Goal: Check status: Check status

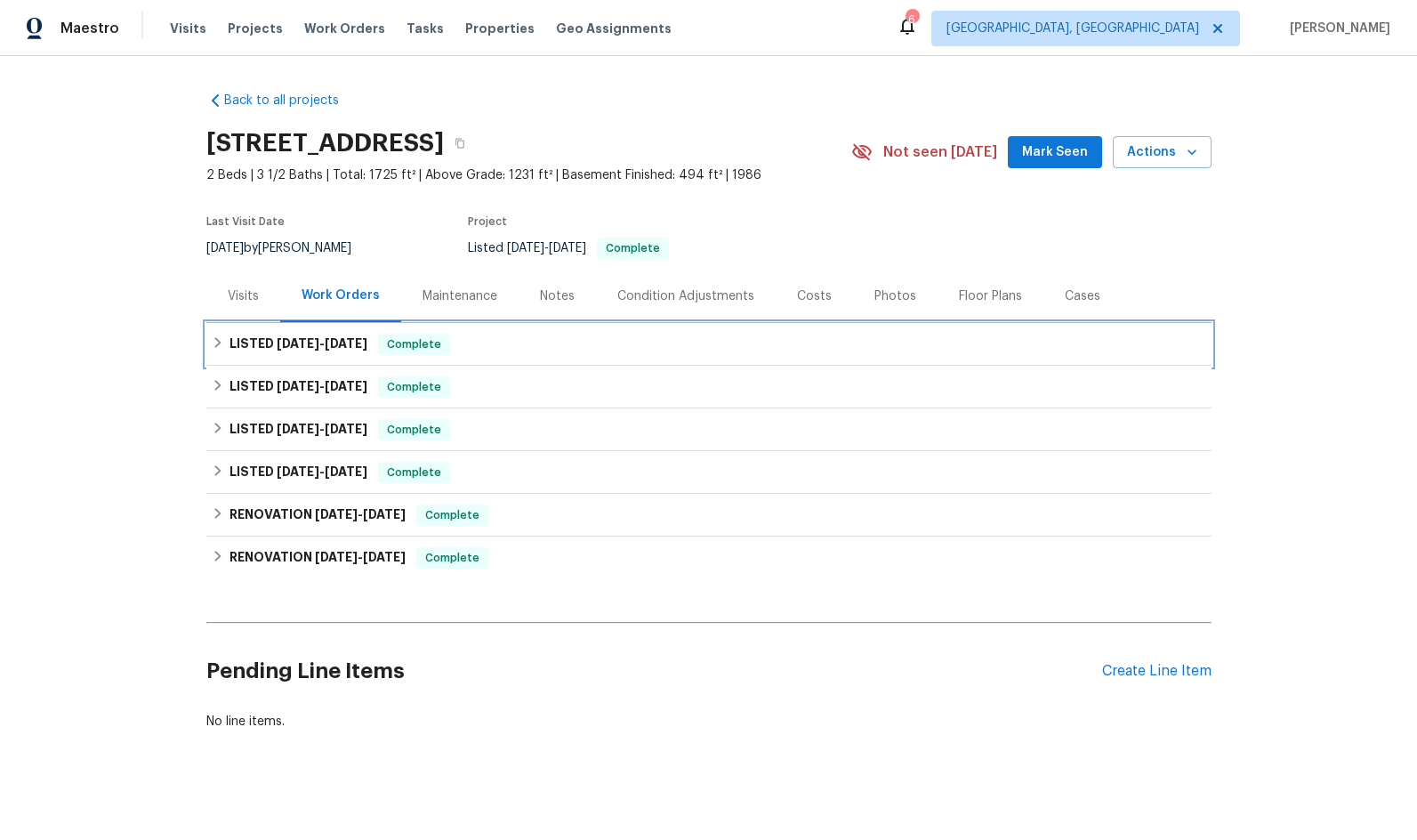
click at [277, 346] on span "[DATE]" at bounding box center [298, 344] width 42 height 13
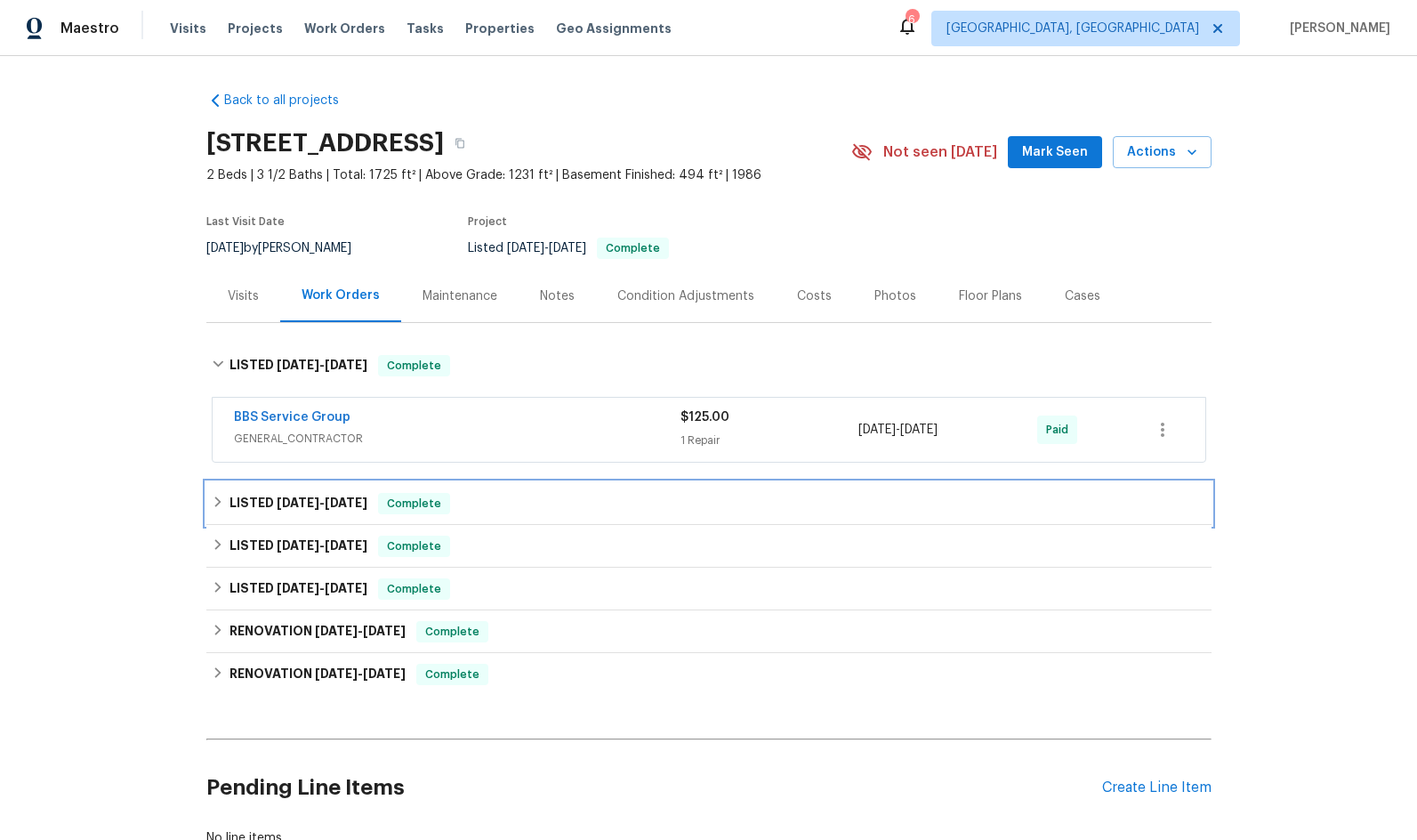
click at [277, 503] on span "[DATE]" at bounding box center [298, 503] width 42 height 13
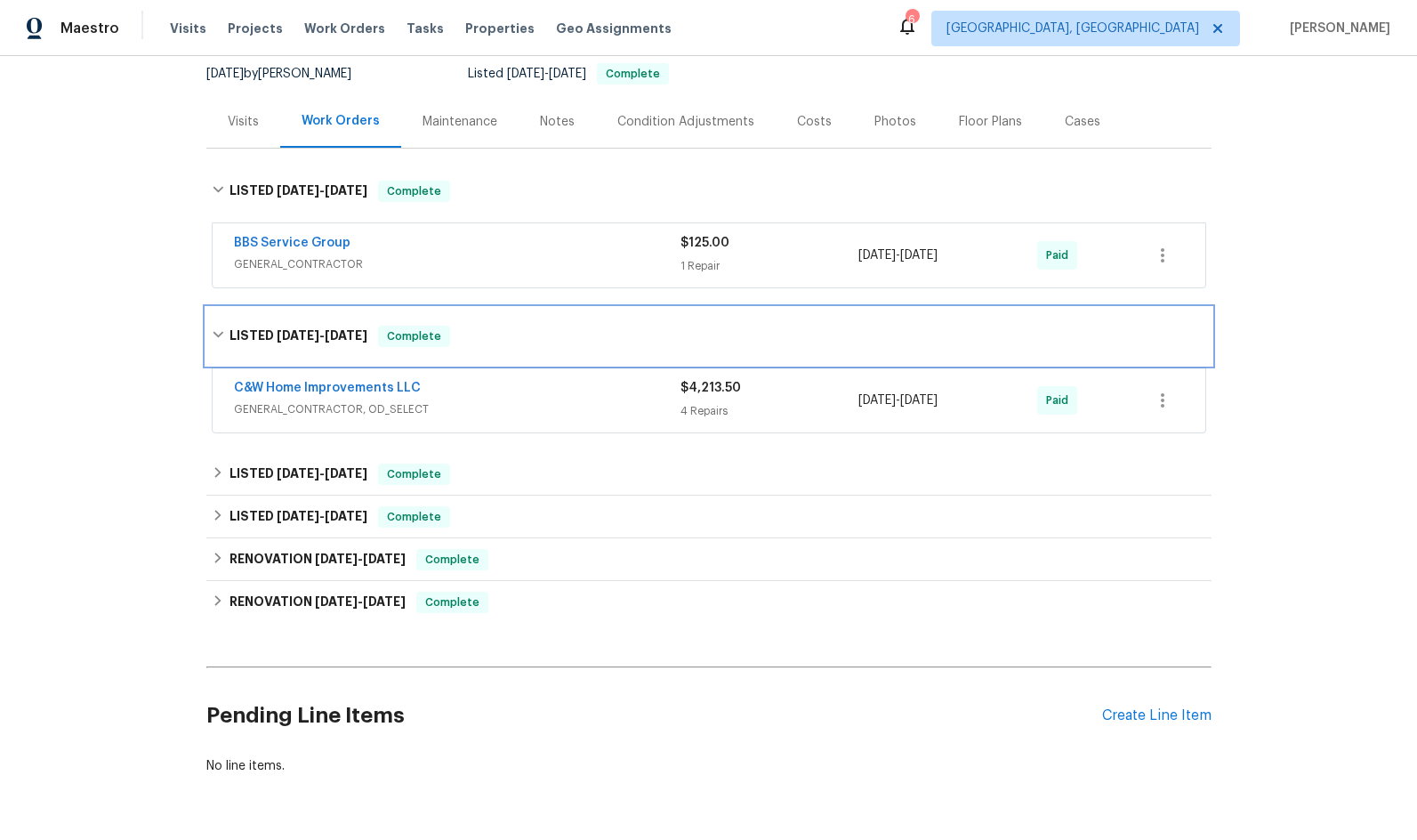
scroll to position [178, 0]
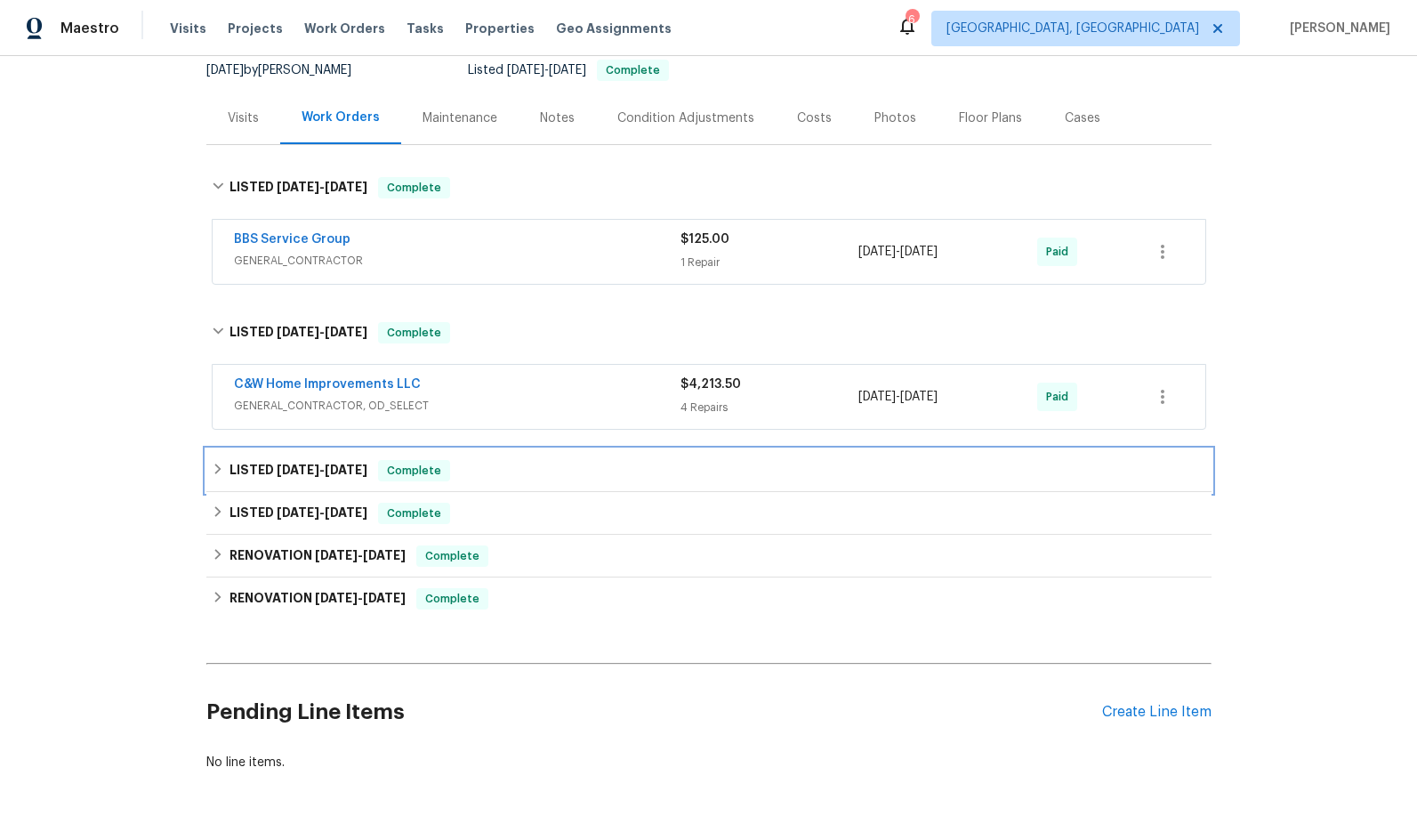
click at [297, 467] on span "[DATE]" at bounding box center [298, 470] width 42 height 13
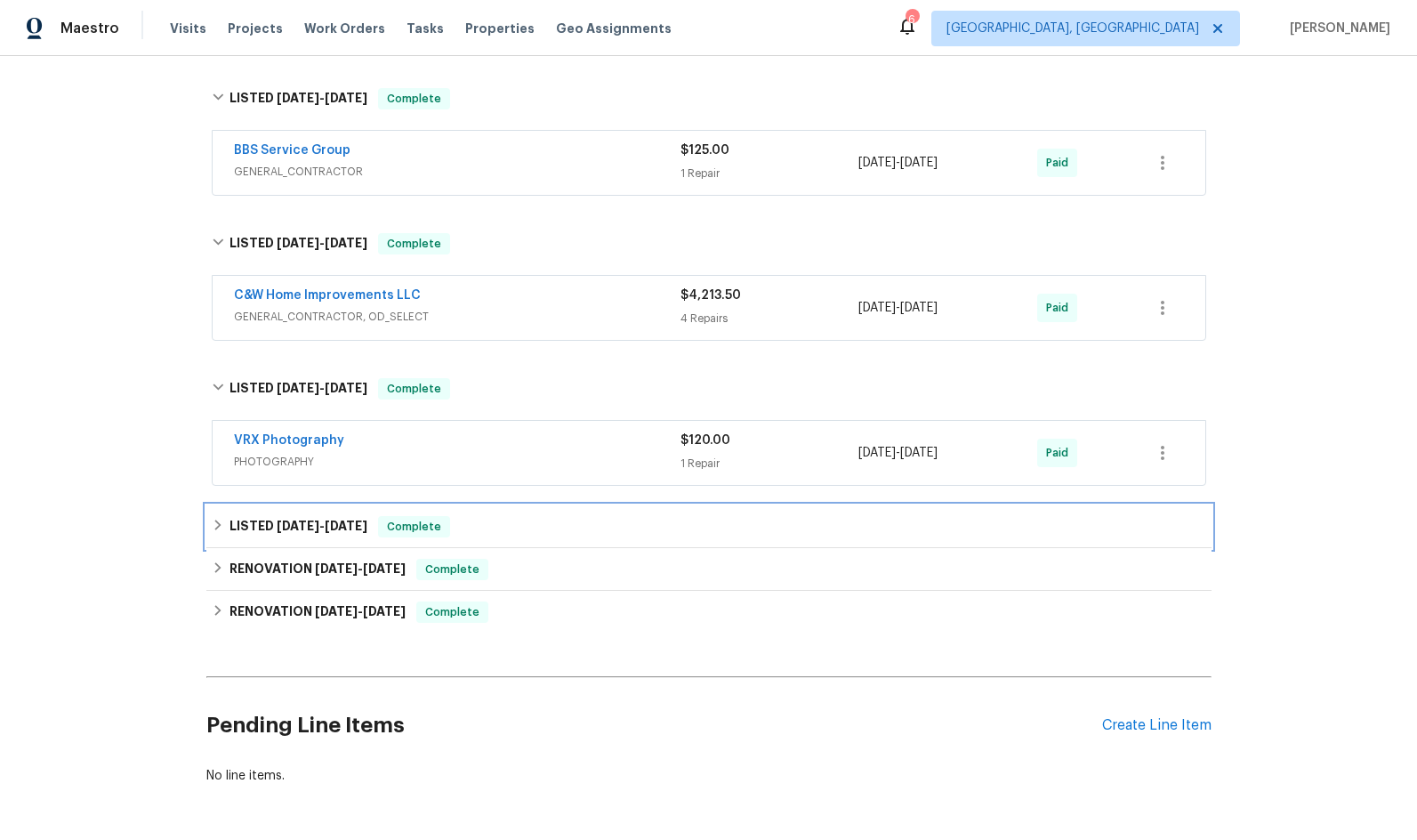
click at [301, 517] on h6 "LISTED [DATE] - [DATE]" at bounding box center [299, 526] width 138 height 21
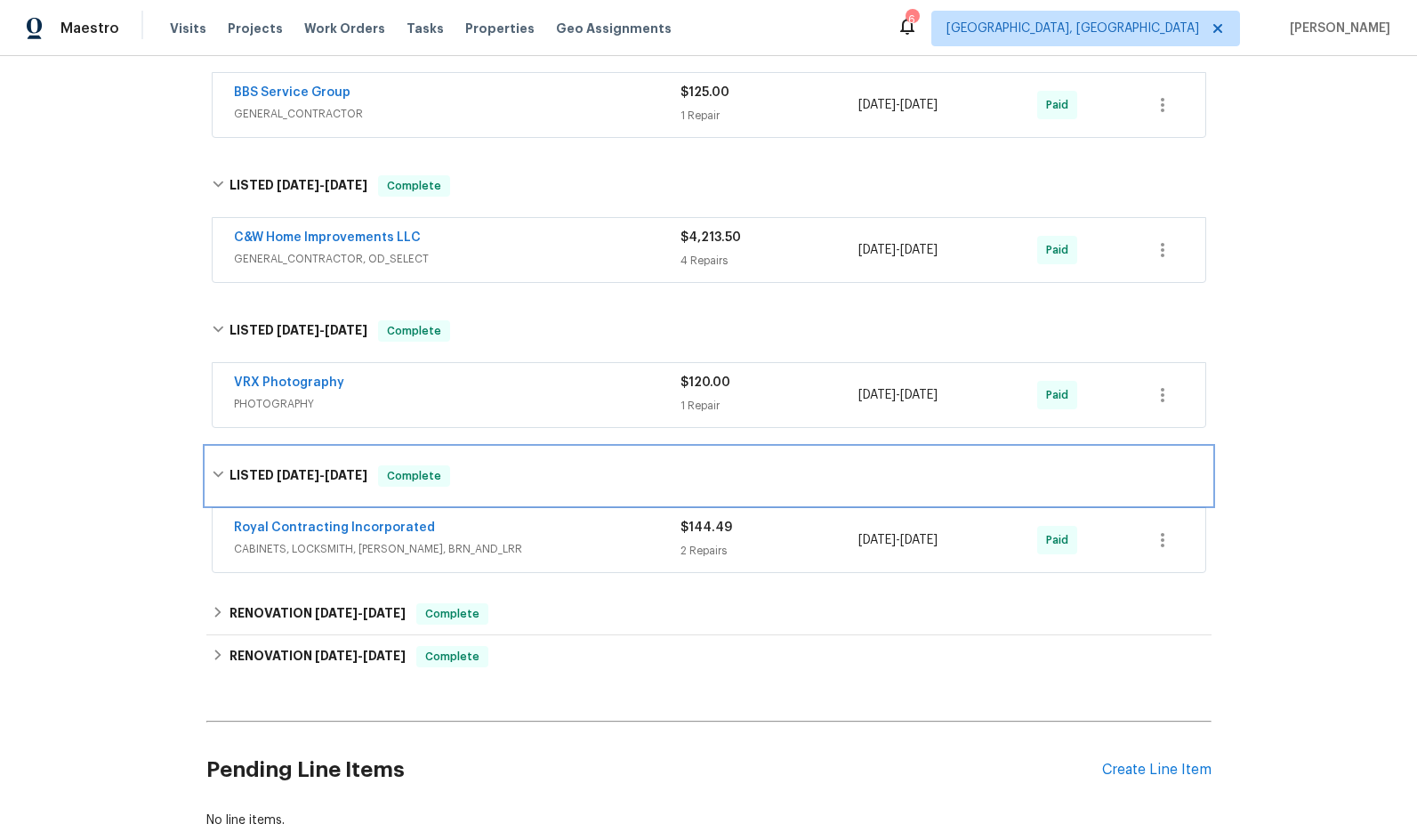
scroll to position [356, 0]
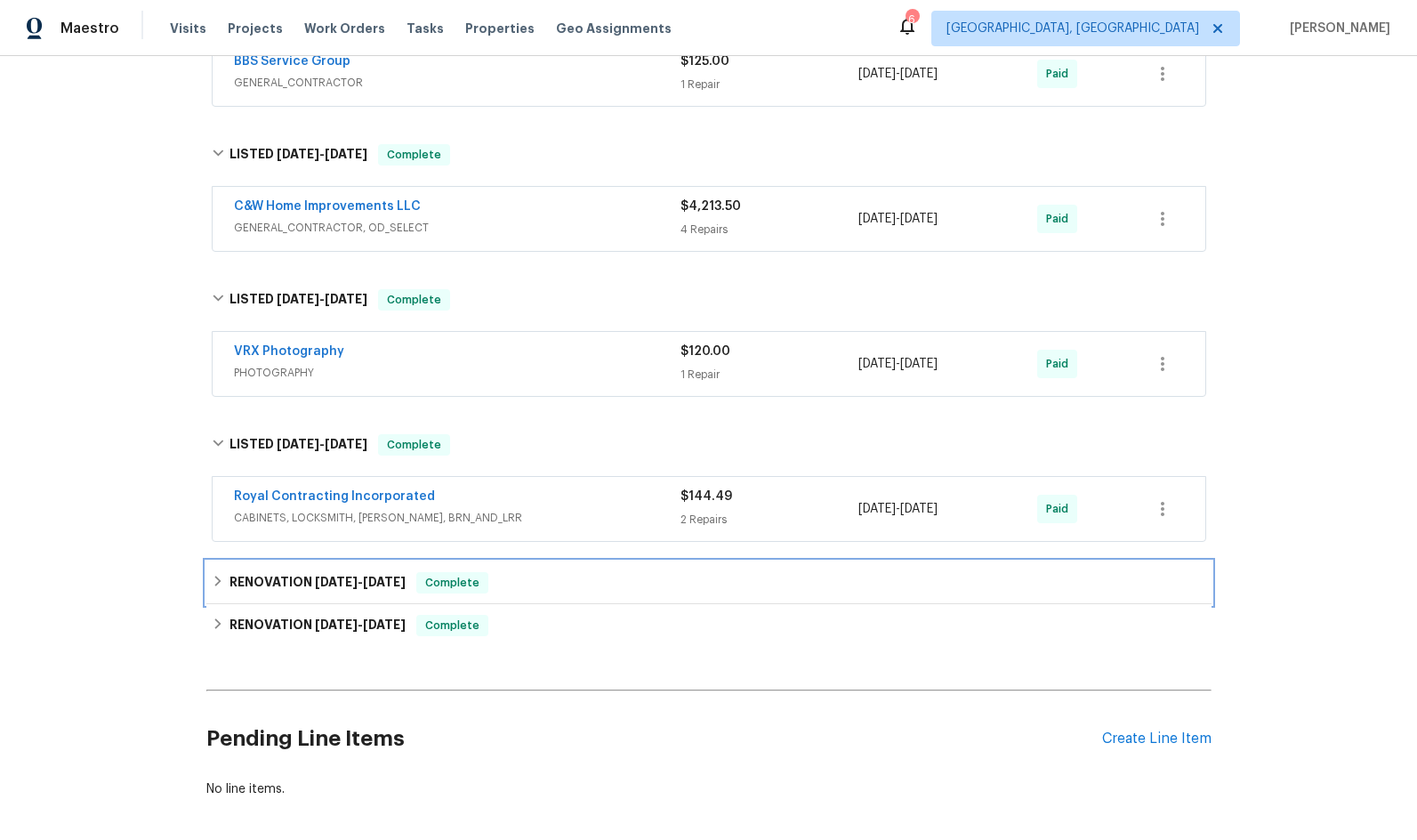
click at [312, 573] on h6 "RENOVATION [DATE] - [DATE]" at bounding box center [318, 582] width 176 height 21
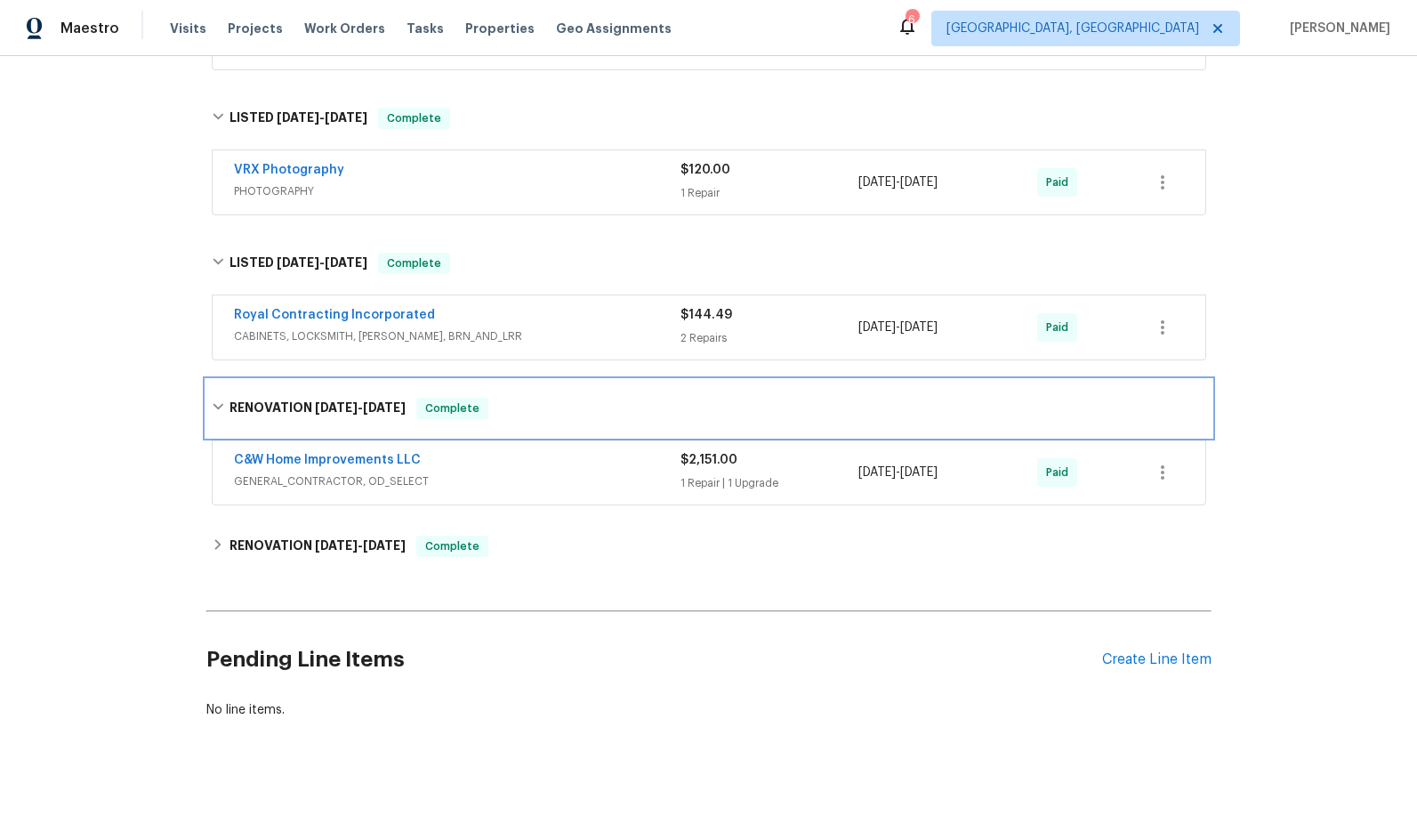
scroll to position [551, 0]
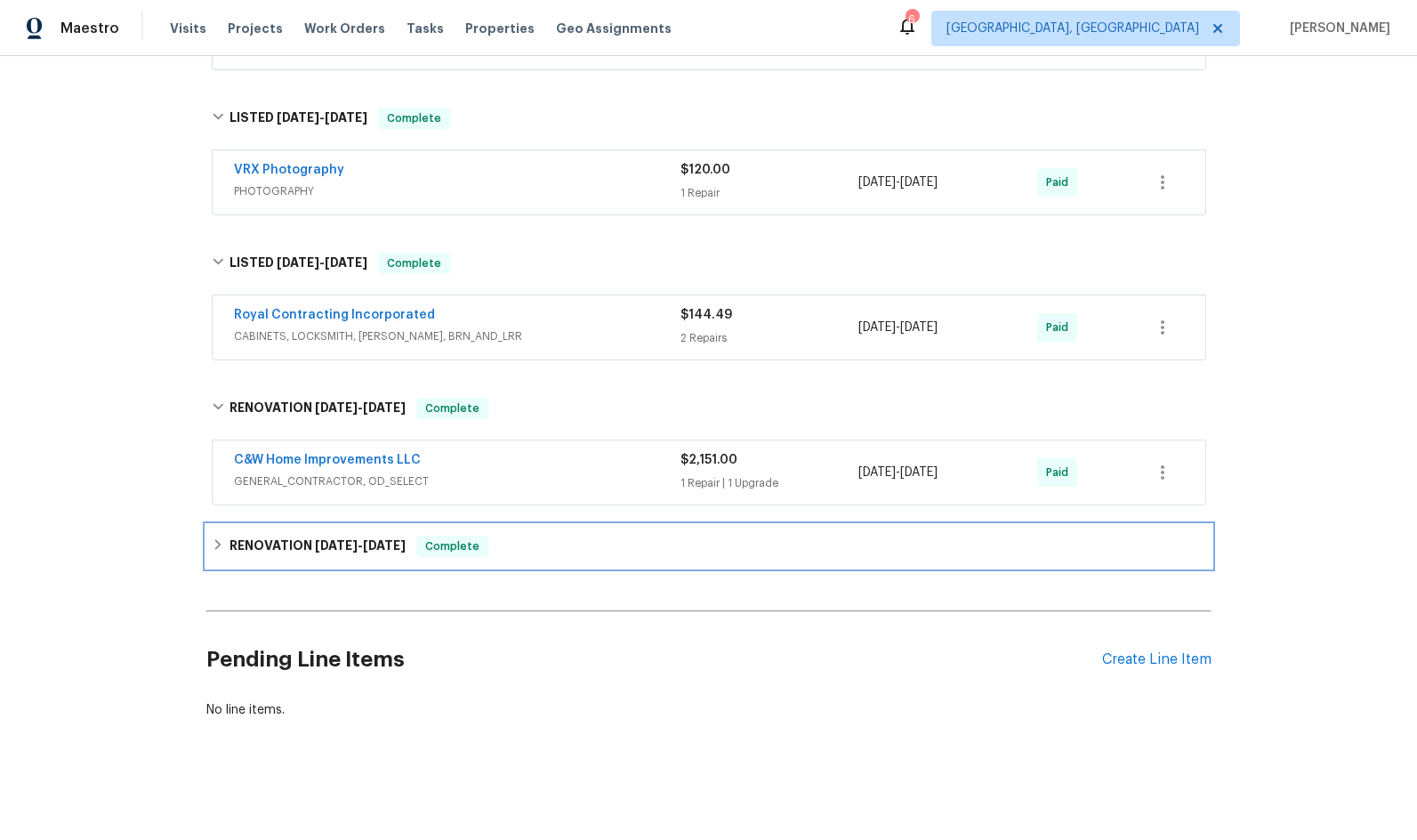
click at [315, 525] on div "RENOVATION [DATE] - [DATE] Complete" at bounding box center [709, 546] width 1005 height 42
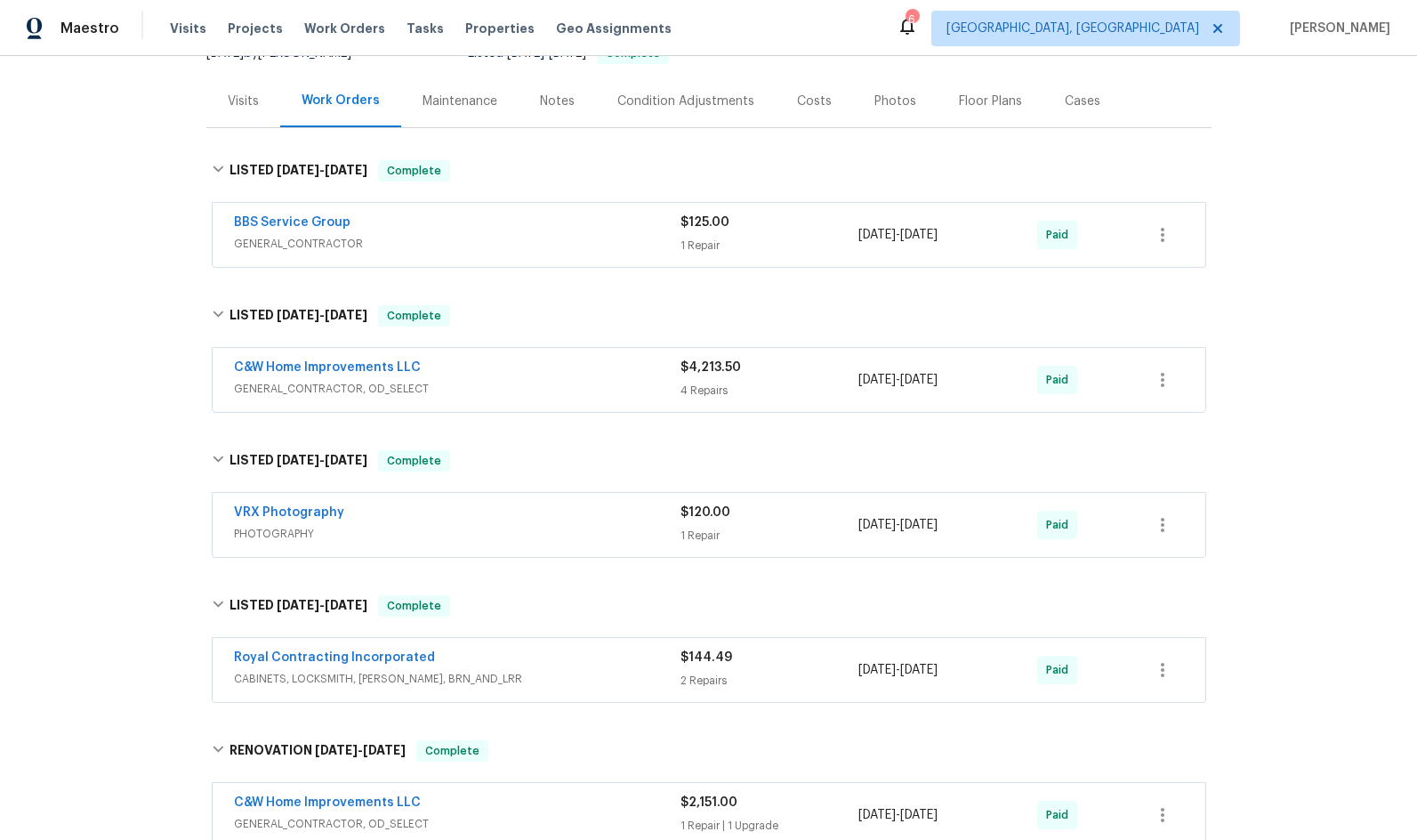
scroll to position [0, 0]
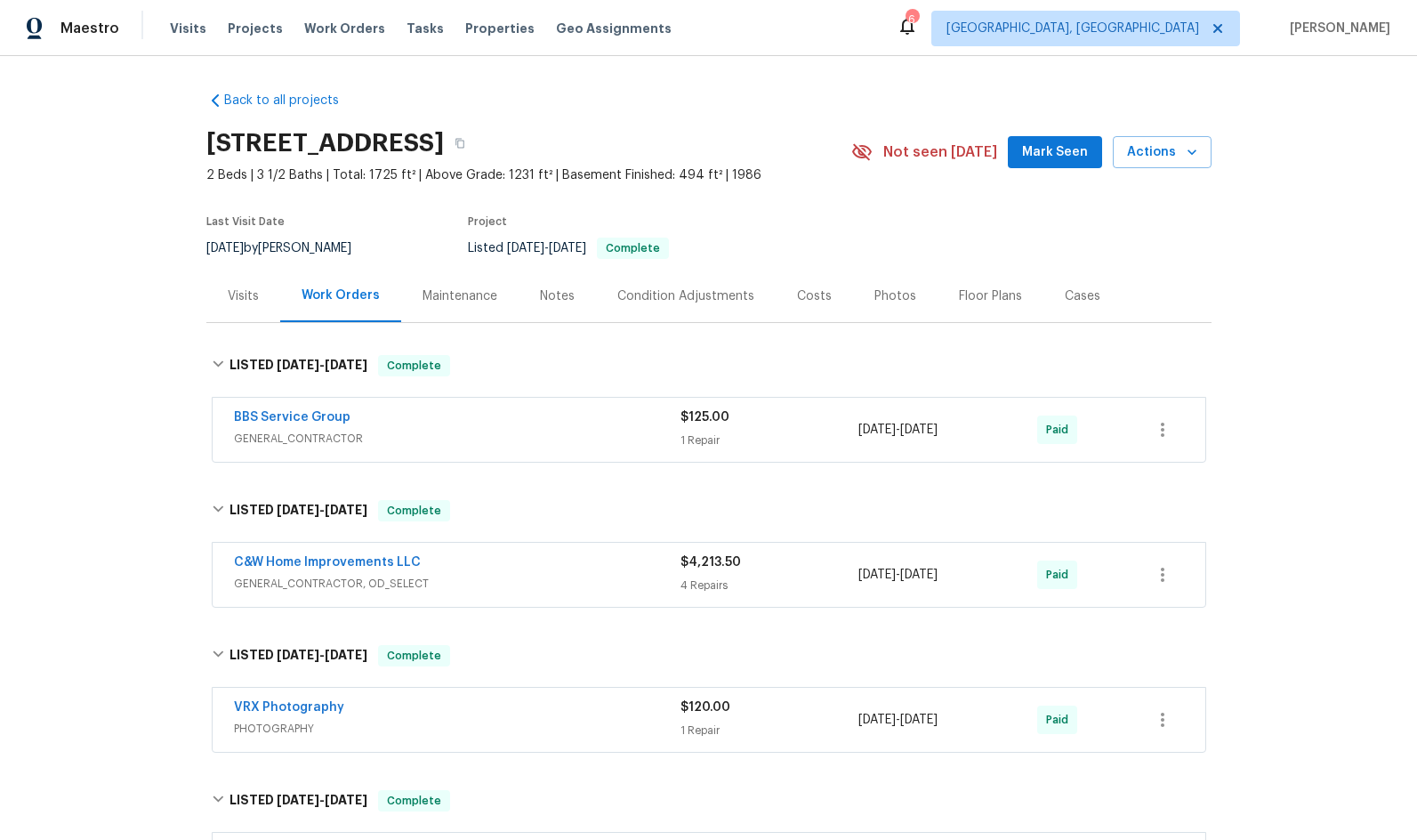
click at [682, 294] on div "Condition Adjustments" at bounding box center [686, 296] width 137 height 17
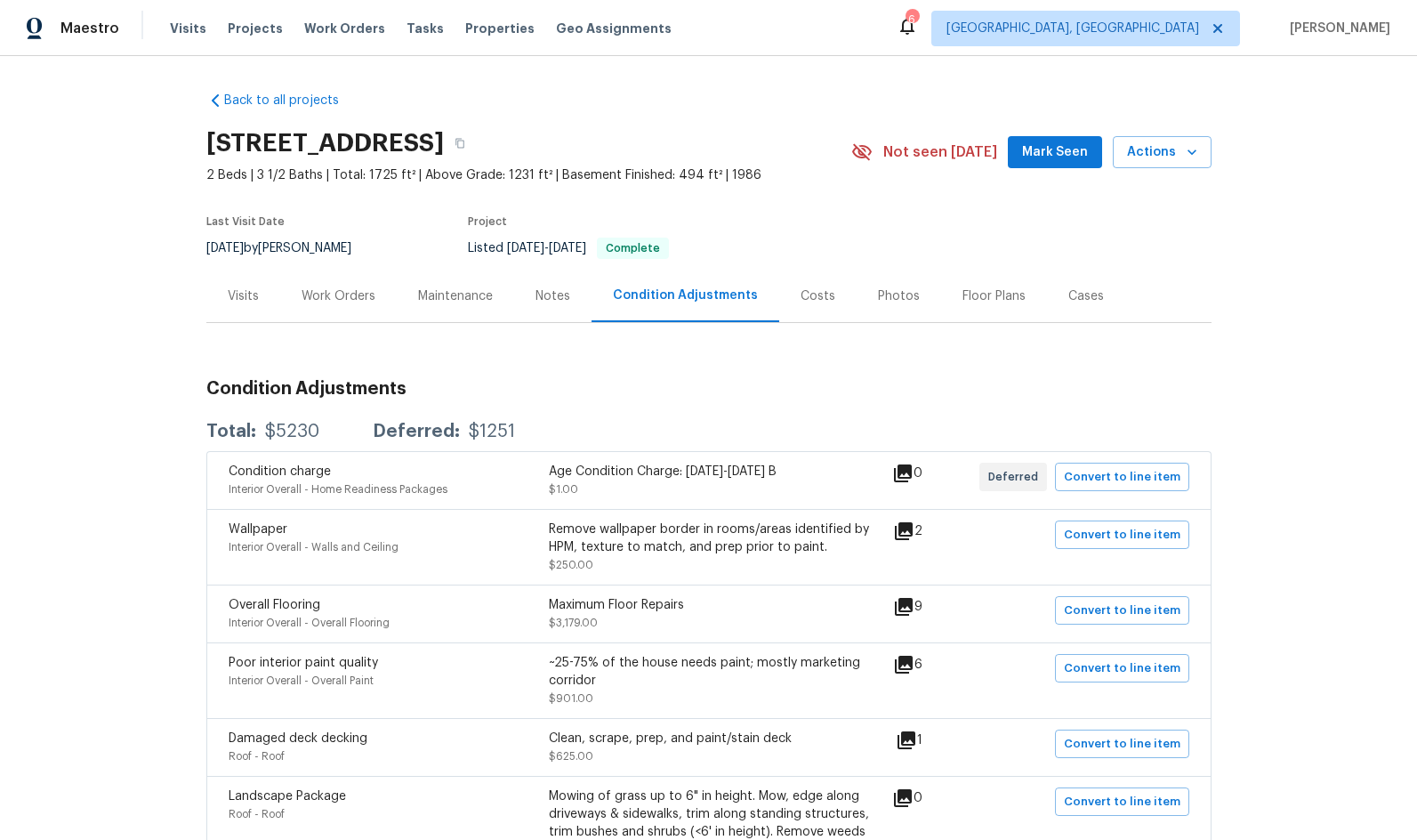
click at [875, 216] on section "[STREET_ADDRESS] 2 Beds | 3 1/2 Baths | Total: 1725 ft² | Above Grade: 1231 ft²…" at bounding box center [709, 195] width 1005 height 150
click at [243, 299] on div "Visits" at bounding box center [244, 296] width 31 height 17
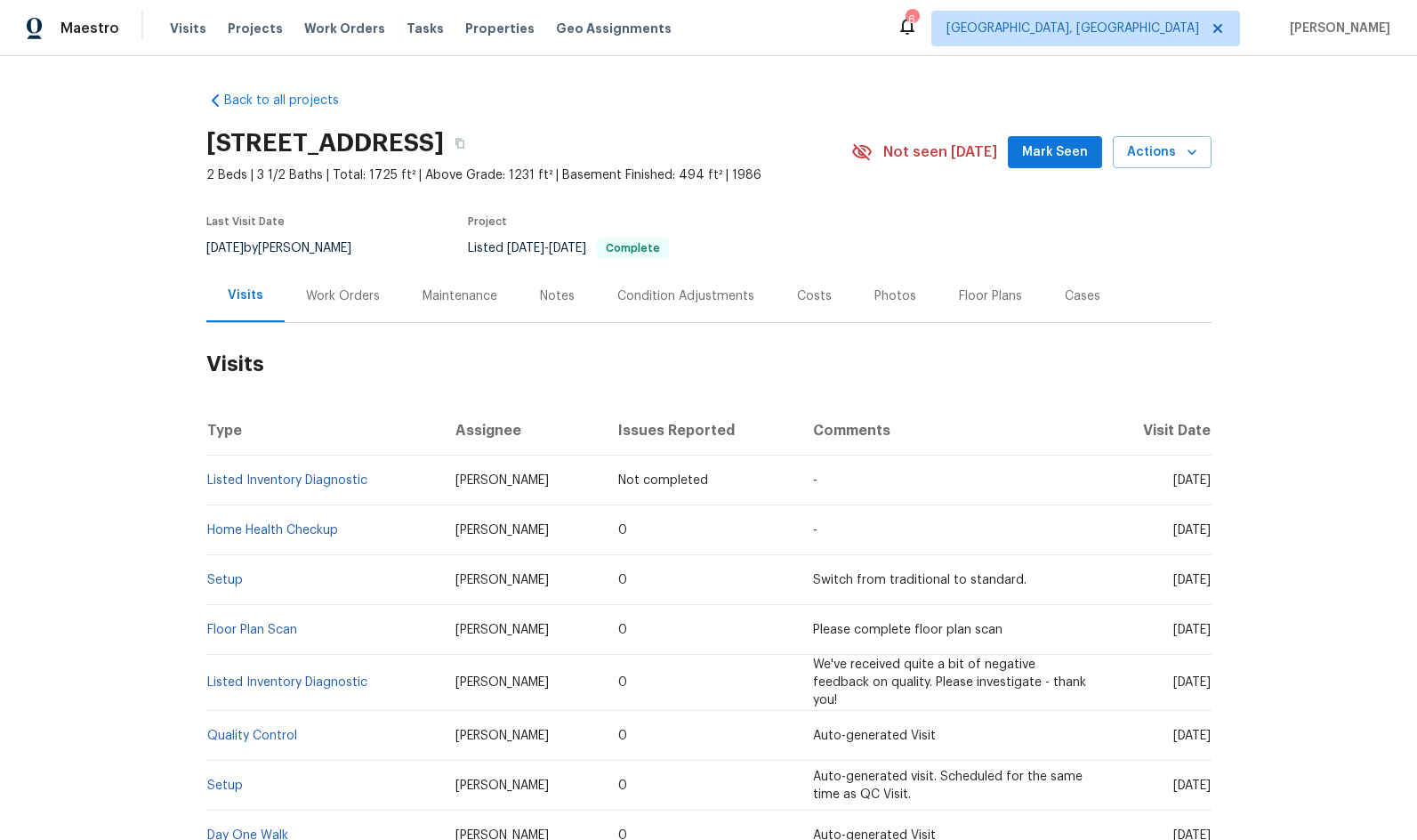
click at [906, 76] on div "Back to all projects [STREET_ADDRESS] 2 Beds | 3 1/2 Baths | Total: 1725 ft² | …" at bounding box center [708, 448] width 1417 height 784
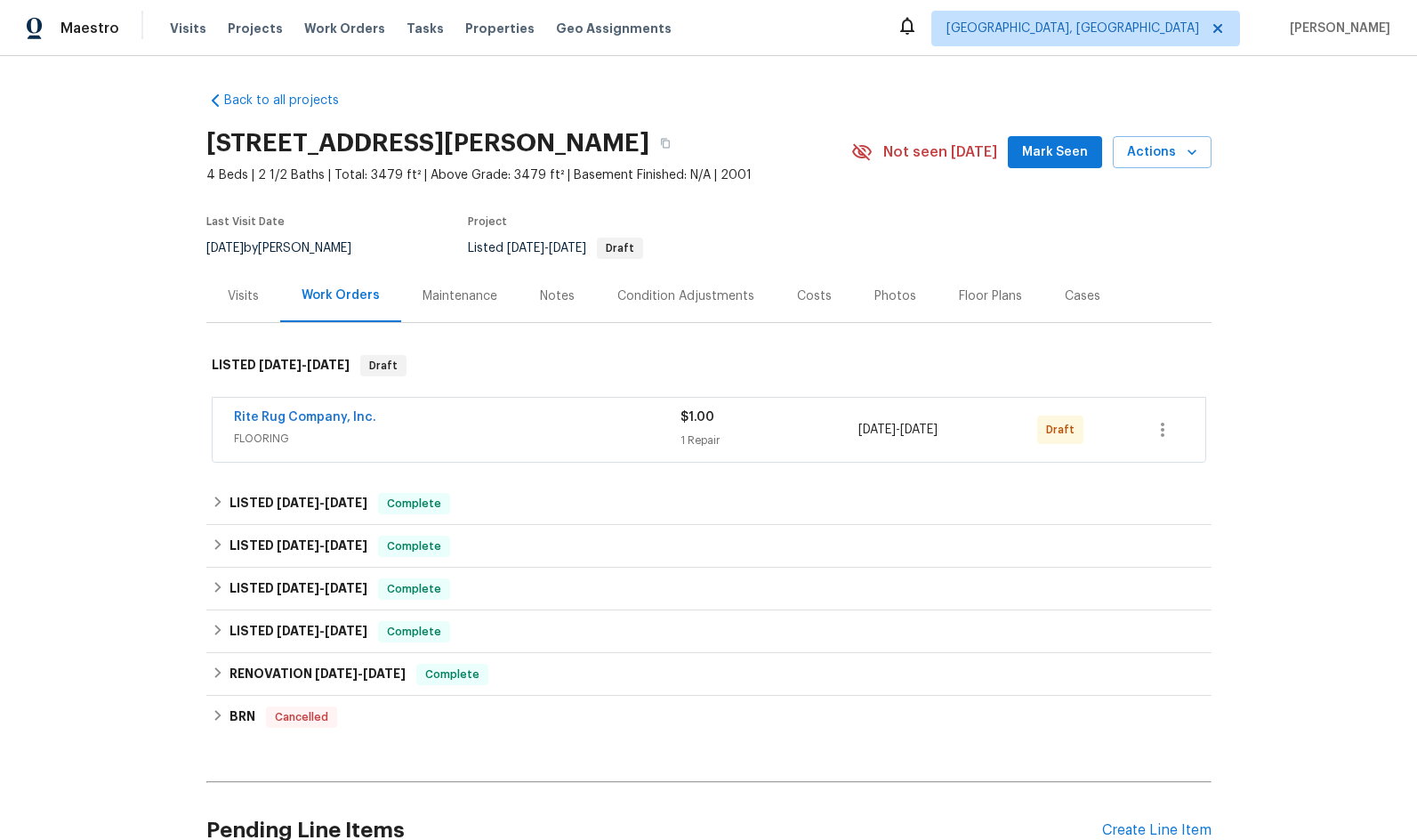
click at [681, 296] on div "Condition Adjustments" at bounding box center [686, 296] width 137 height 17
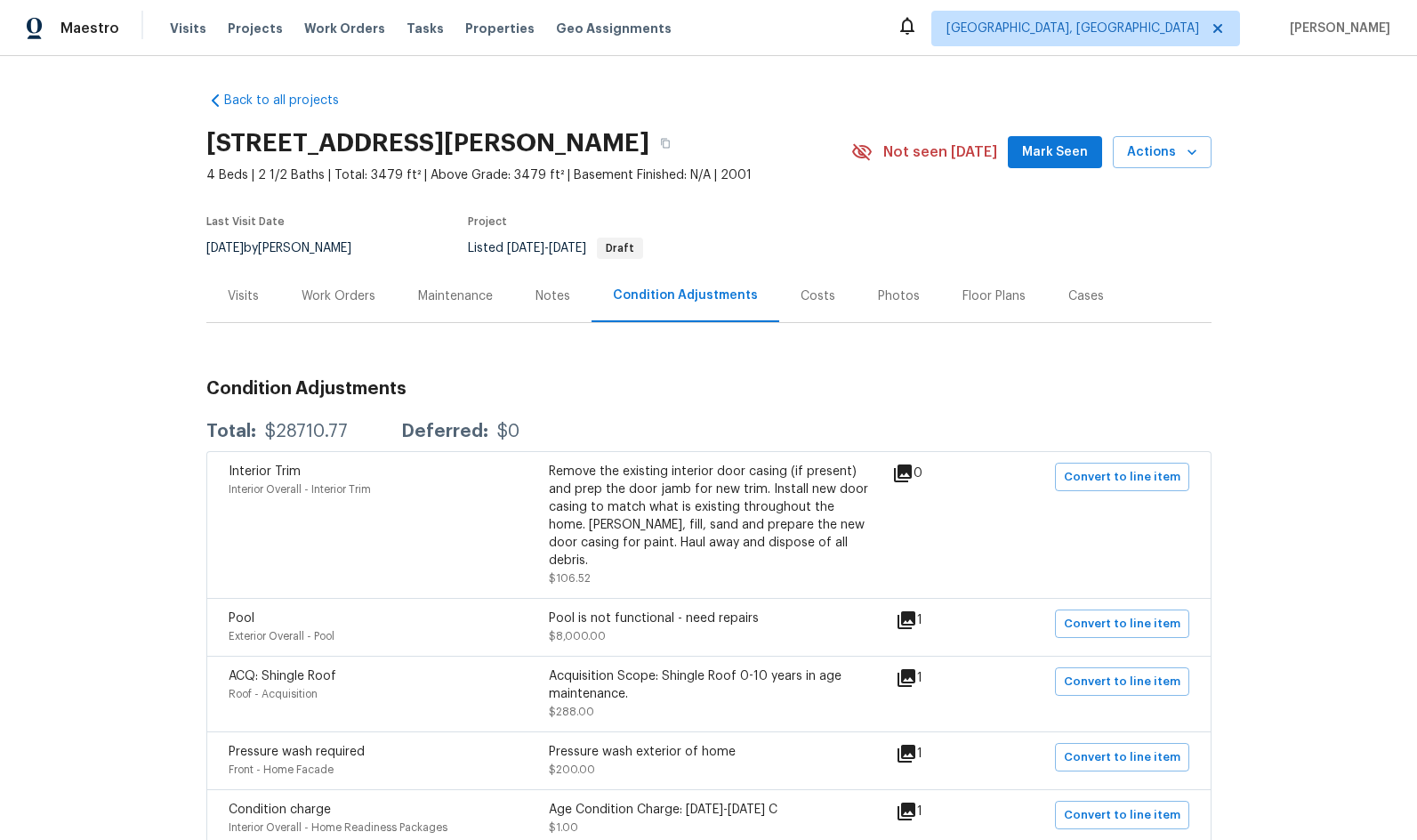
click at [845, 220] on section "224 Kailin Shea Ave, Pacolet, SC 29372 4 Beds | 2 1/2 Baths | Total: 3479 ft² |…" at bounding box center [709, 195] width 1005 height 150
click at [457, 296] on div "Maintenance" at bounding box center [455, 296] width 74 height 17
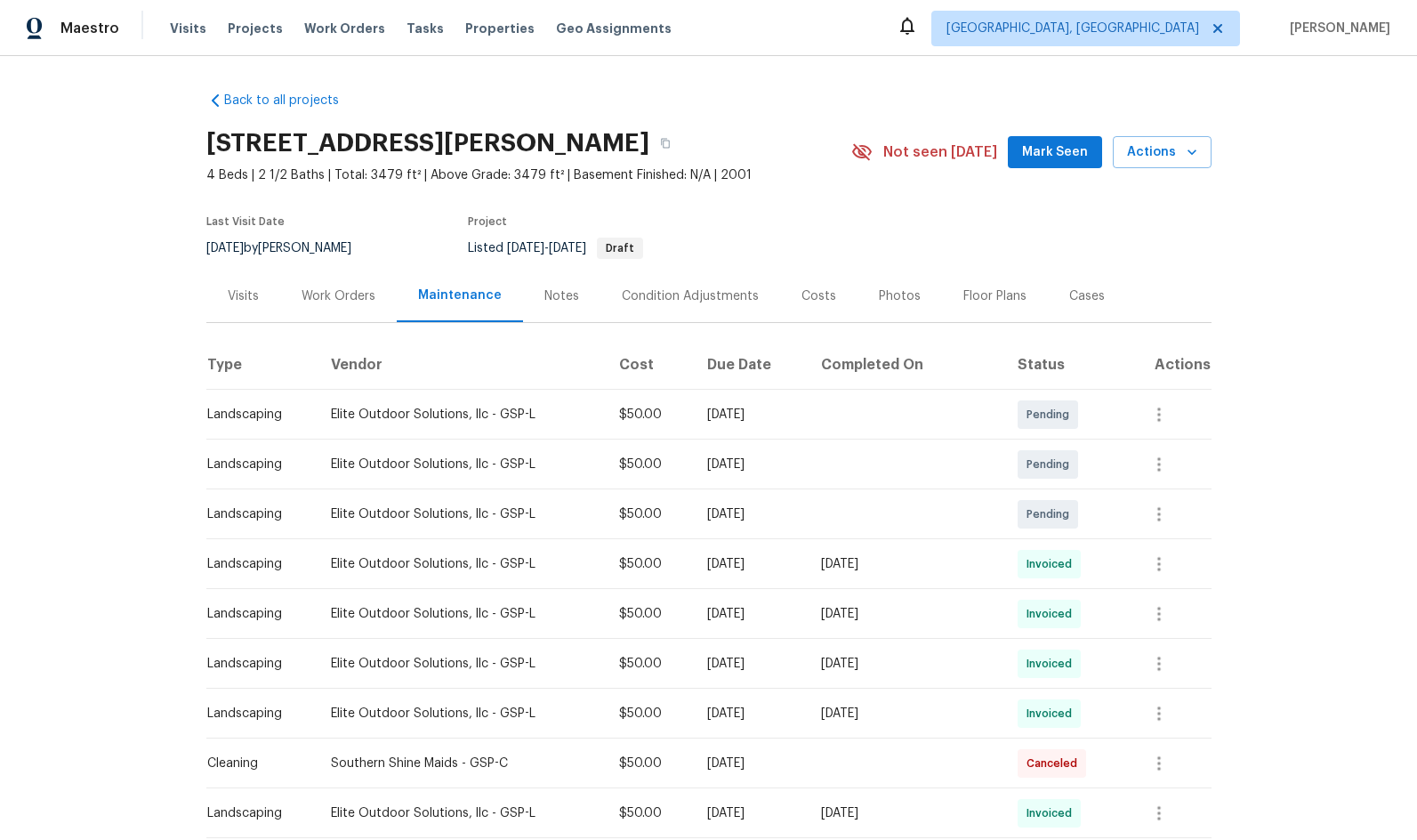
click at [319, 288] on div "Work Orders" at bounding box center [338, 296] width 74 height 17
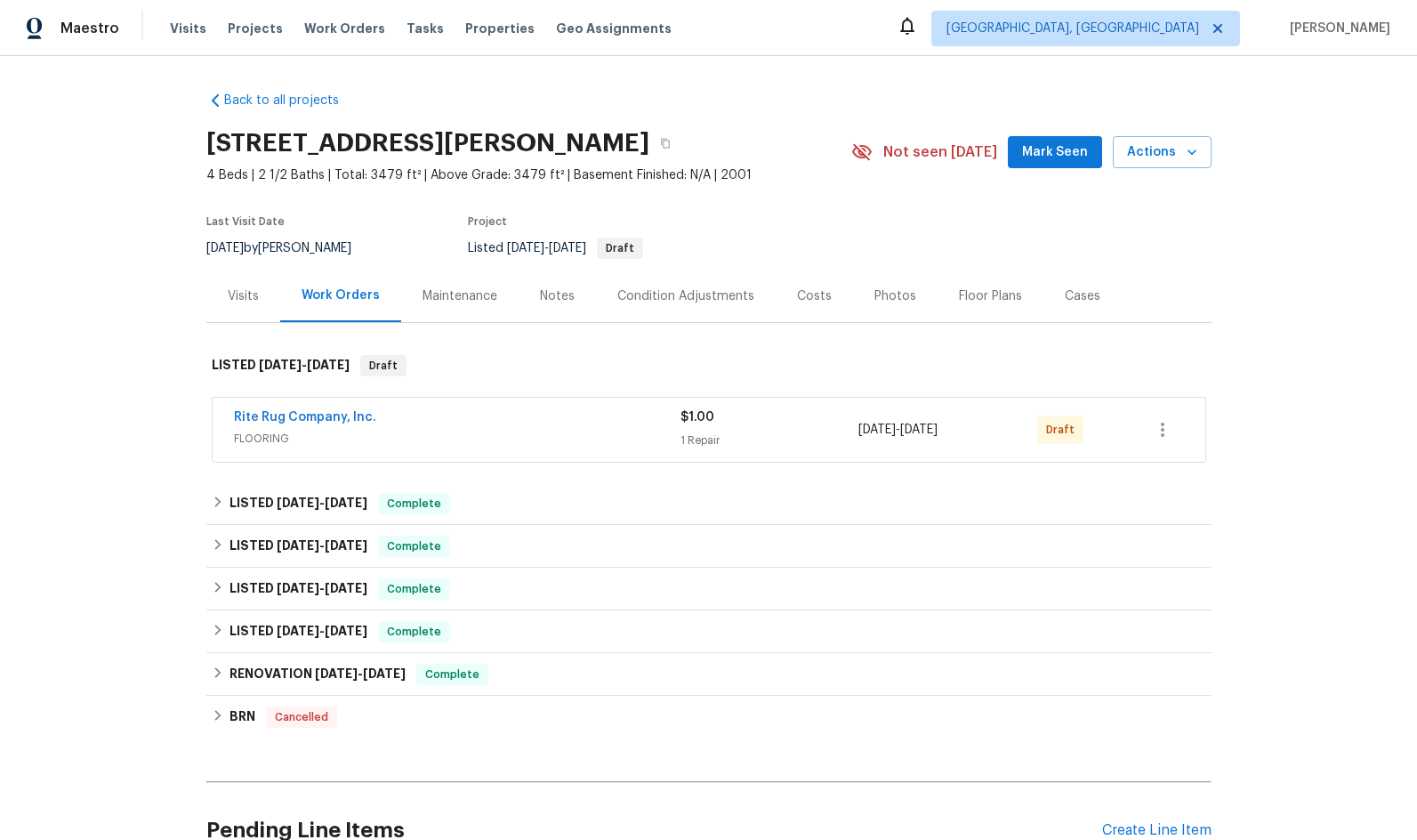
click at [328, 437] on span "FLOORING" at bounding box center [458, 438] width 447 height 17
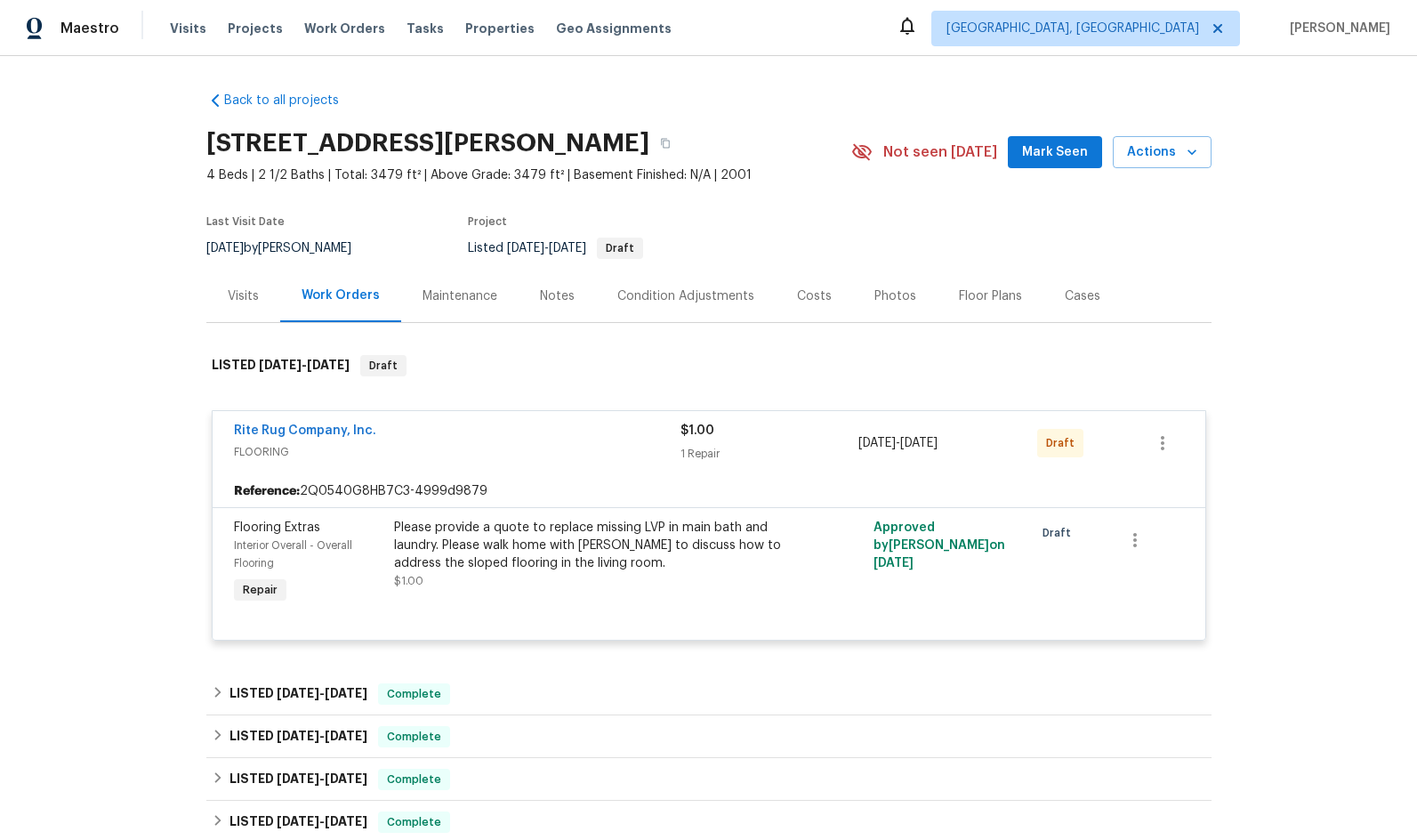
click at [241, 297] on div "Visits" at bounding box center [244, 296] width 31 height 17
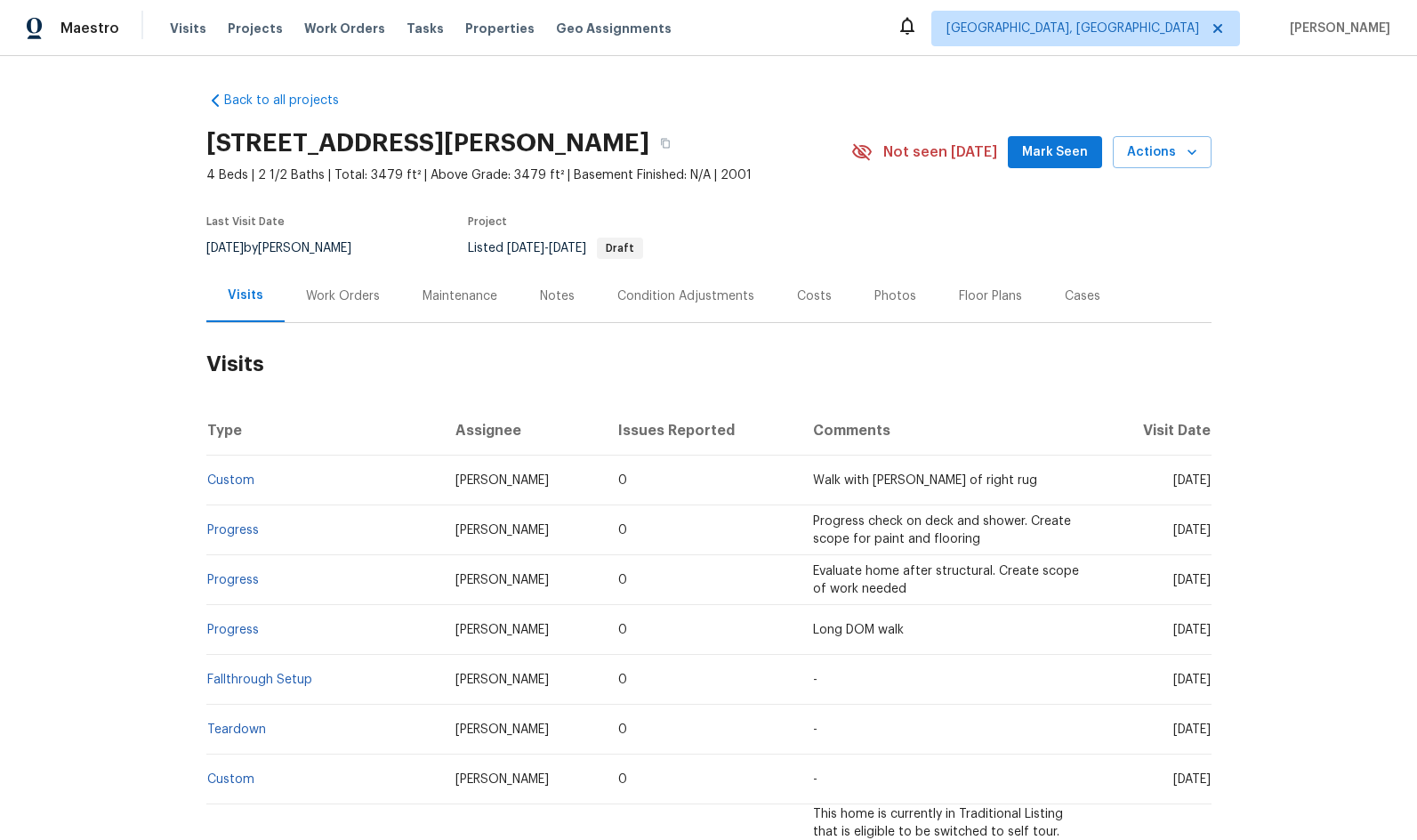
click at [676, 486] on td "0" at bounding box center [701, 481] width 195 height 50
drag, startPoint x: 773, startPoint y: 490, endPoint x: 789, endPoint y: 485, distance: 16.8
click at [799, 490] on td "Walk with Anna of right rug" at bounding box center [949, 481] width 301 height 50
drag, startPoint x: 789, startPoint y: 485, endPoint x: 516, endPoint y: 475, distance: 273.2
click at [799, 482] on td "Walk with Anna of right rug" at bounding box center [949, 481] width 301 height 50
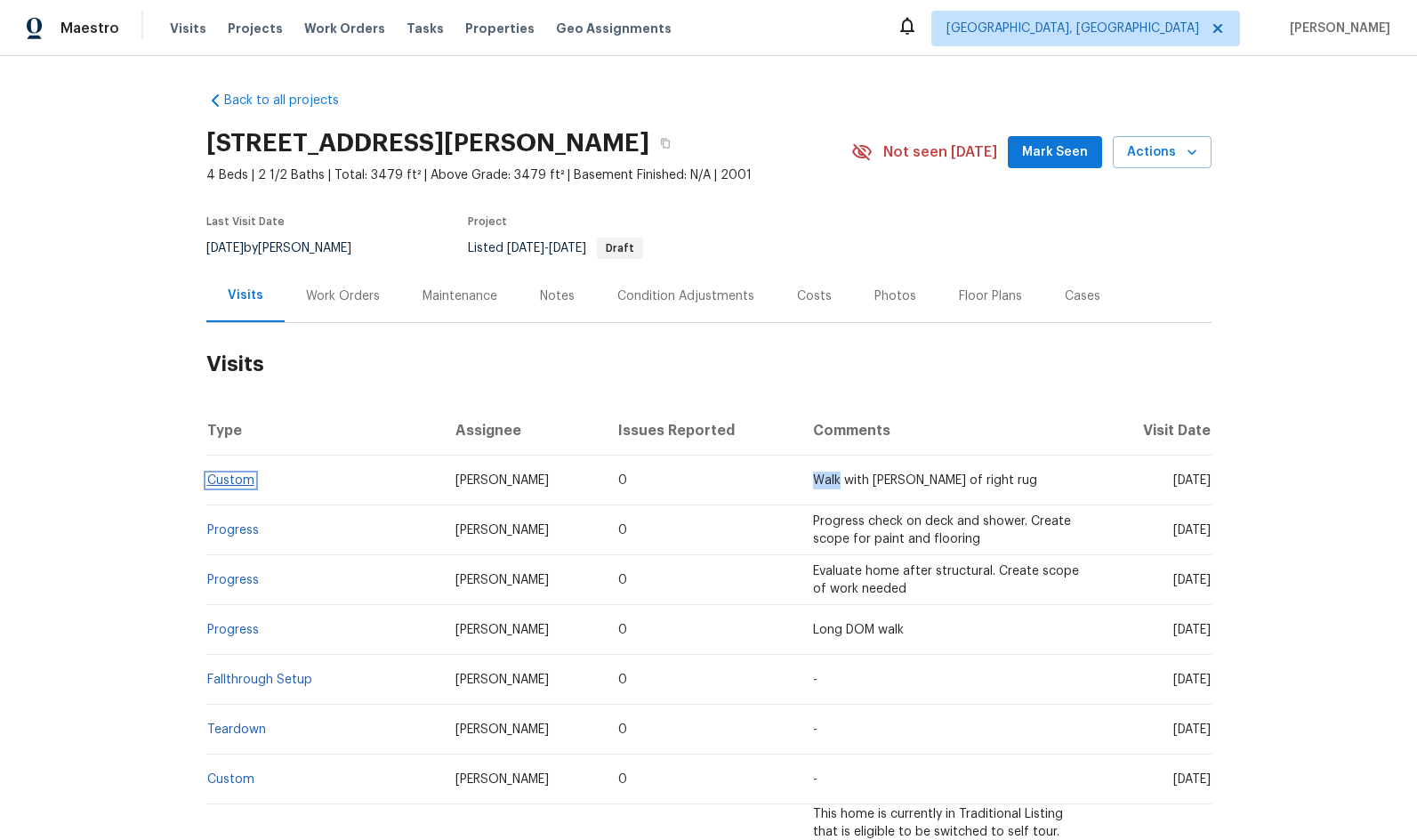
click at [238, 480] on link "Custom" at bounding box center [231, 481] width 47 height 13
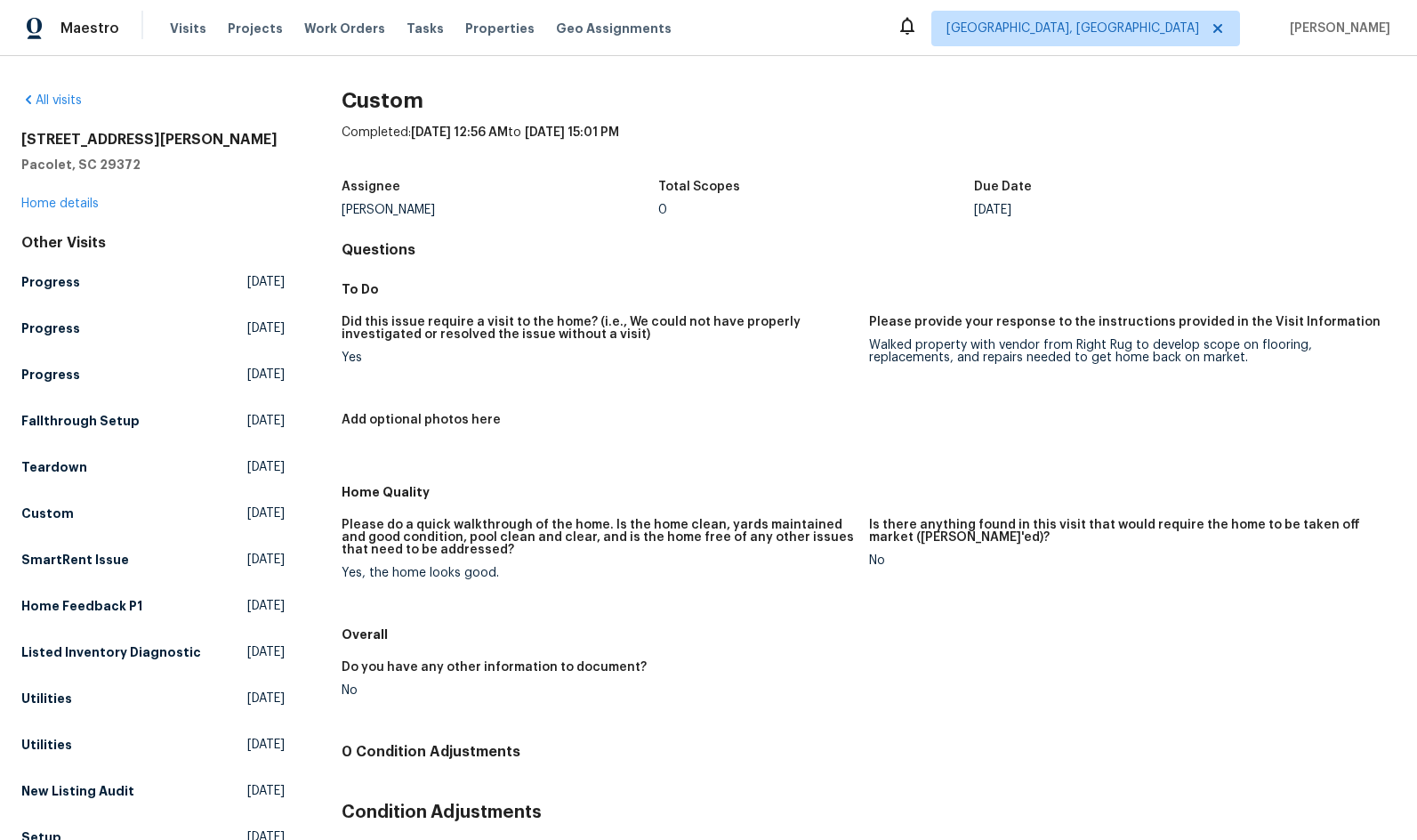
click at [1163, 390] on figure "Please provide your response to the instructions provided in the Visit Informat…" at bounding box center [1132, 354] width 527 height 76
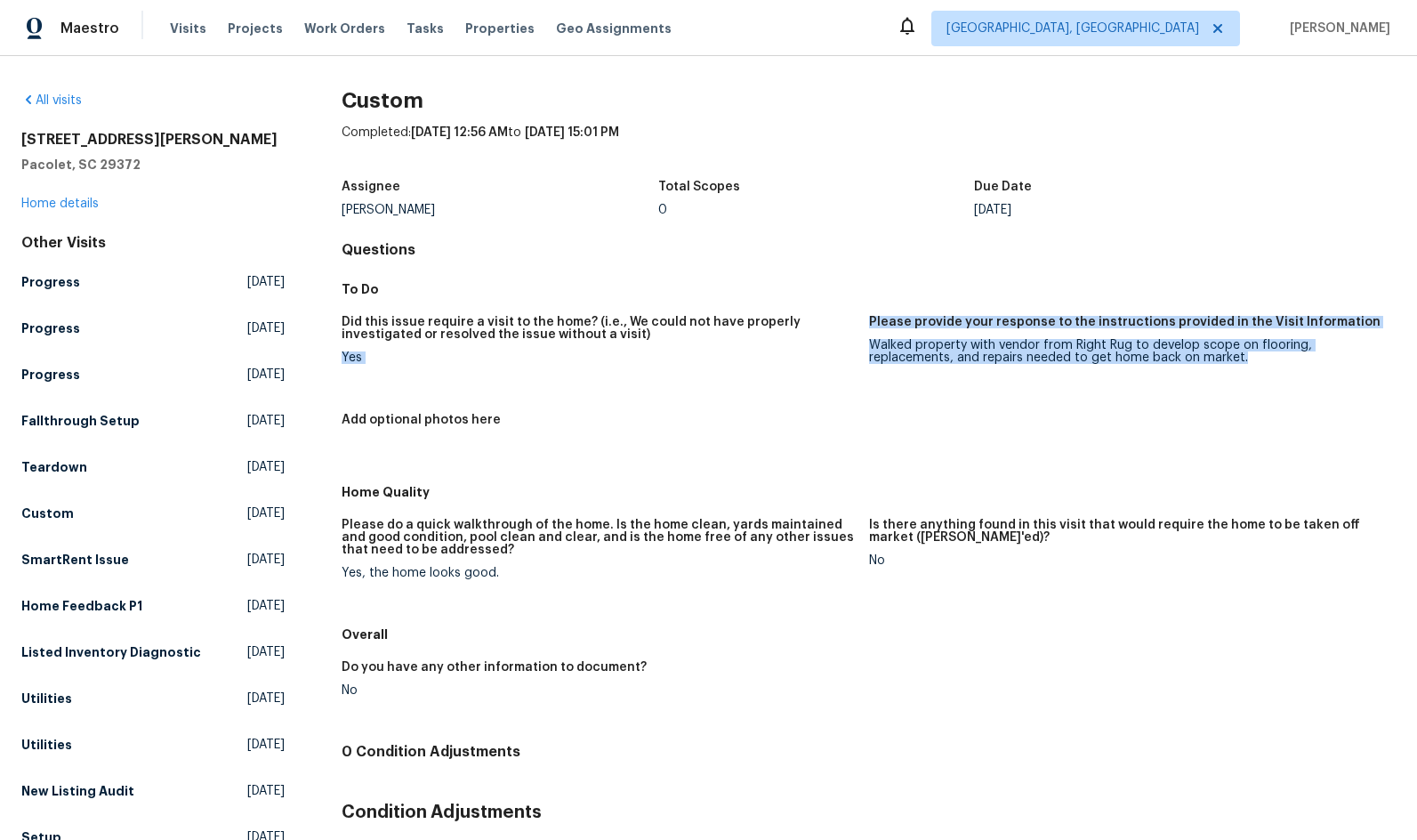
drag, startPoint x: 1237, startPoint y: 356, endPoint x: 859, endPoint y: 348, distance: 378.1
click at [859, 348] on div "Did this issue require a visit to the home? (i.e., We could not have properly i…" at bounding box center [868, 391] width 1054 height 171
copy div "Yes Please provide your response to the instructions provided in the Visit Info…"
click at [29, 94] on icon at bounding box center [28, 99] width 14 height 14
